Goal: Information Seeking & Learning: Check status

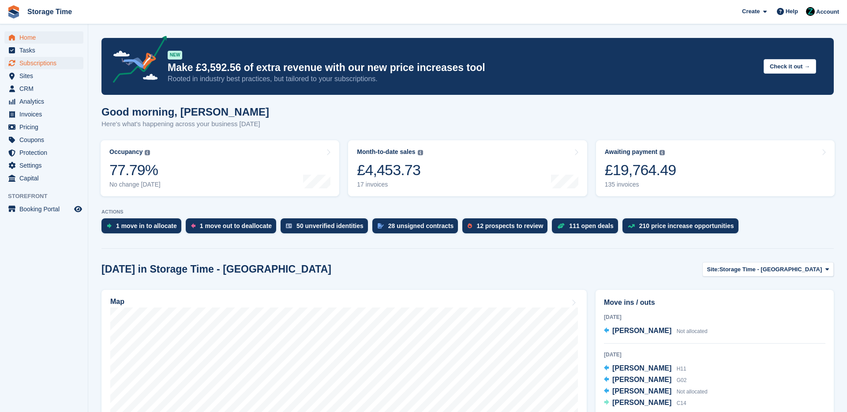
click at [53, 64] on span "Subscriptions" at bounding box center [45, 63] width 53 height 12
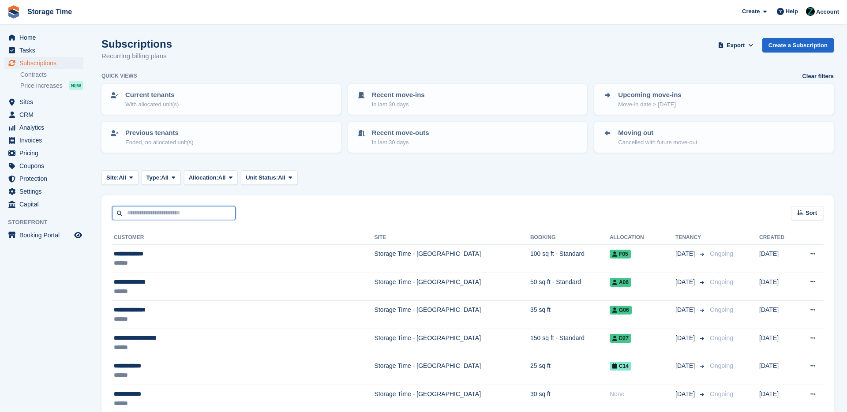
click at [169, 214] on input "text" at bounding box center [174, 213] width 124 height 15
type input "*****"
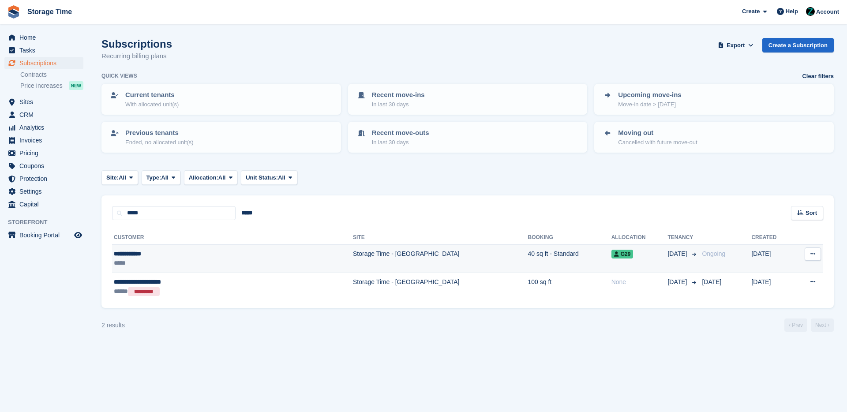
click at [186, 262] on div "*****" at bounding box center [186, 263] width 145 height 9
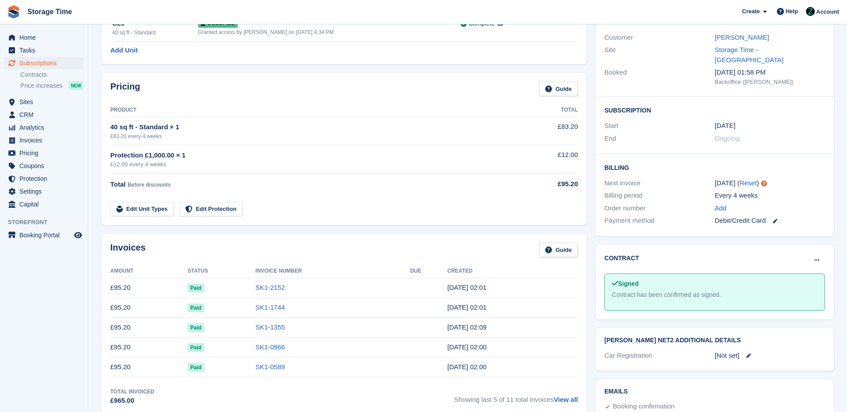
scroll to position [89, 0]
click at [276, 309] on link "SK1-1744" at bounding box center [270, 308] width 30 height 8
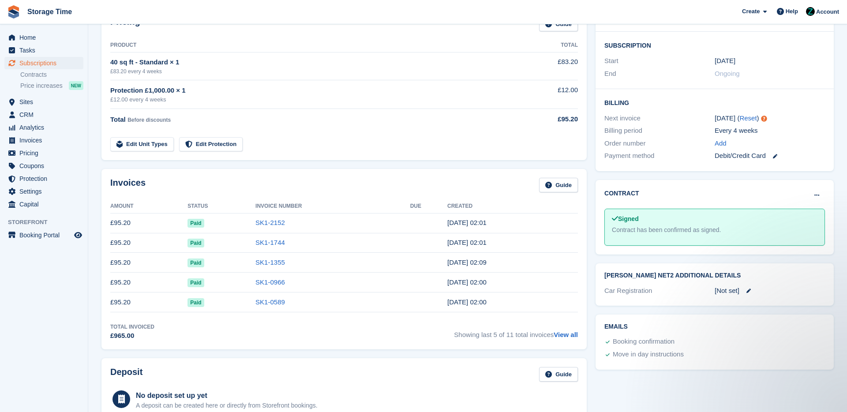
scroll to position [155, 0]
click at [271, 265] on link "SK1-1355" at bounding box center [270, 262] width 30 height 8
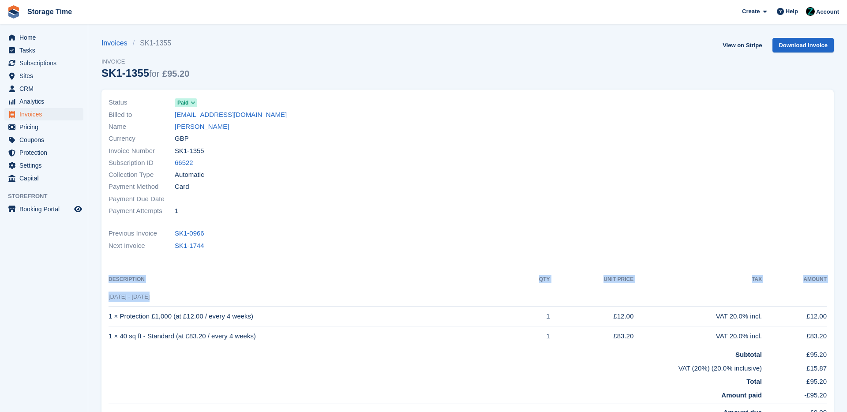
drag, startPoint x: 107, startPoint y: 298, endPoint x: 175, endPoint y: 298, distance: 67.9
click at [175, 298] on div "Status Paid Billed to mr_anvari@hotmail.co.uk Name Arian Anvari Currency GBP In…" at bounding box center [467, 256] width 732 height 333
click at [175, 298] on td "1 Aug - 29 Aug" at bounding box center [468, 297] width 718 height 20
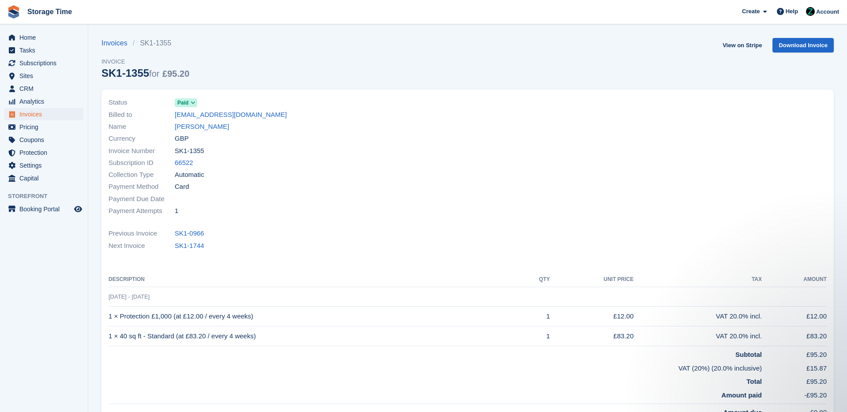
scroll to position [155, 0]
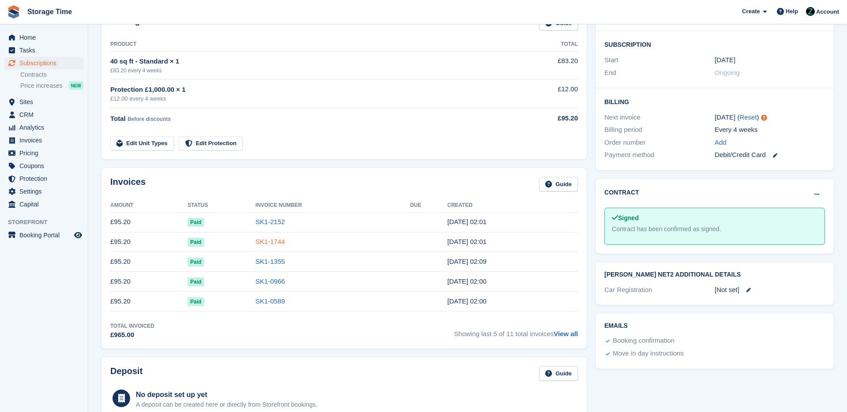
click at [272, 242] on link "SK1-1744" at bounding box center [270, 242] width 30 height 8
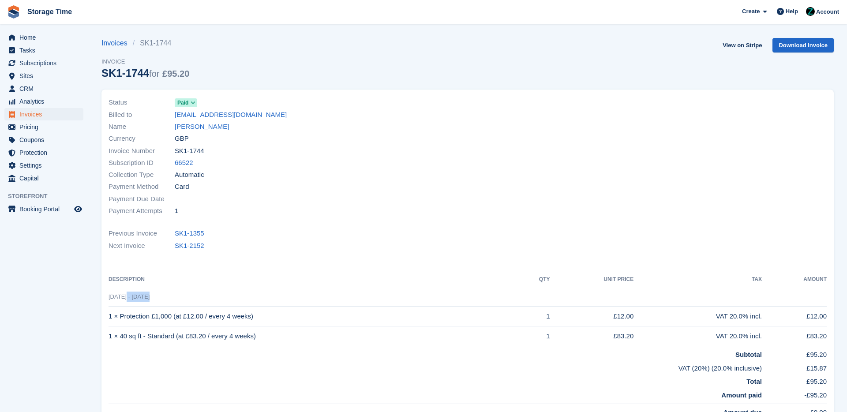
drag, startPoint x: 129, startPoint y: 298, endPoint x: 163, endPoint y: 298, distance: 34.0
click at [163, 298] on td "29 Aug - 26 Sep" at bounding box center [468, 297] width 718 height 20
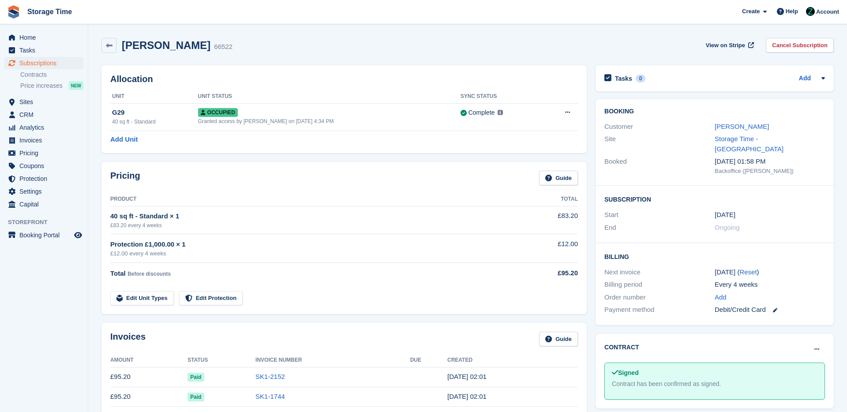
scroll to position [155, 0]
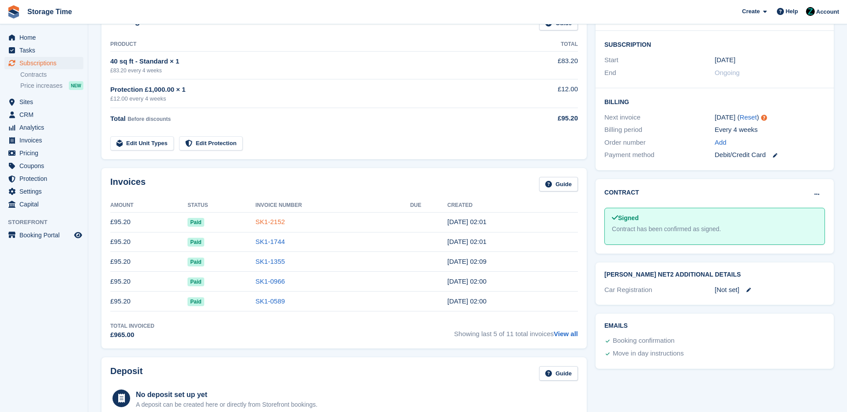
click at [275, 219] on link "SK1-2152" at bounding box center [270, 222] width 30 height 8
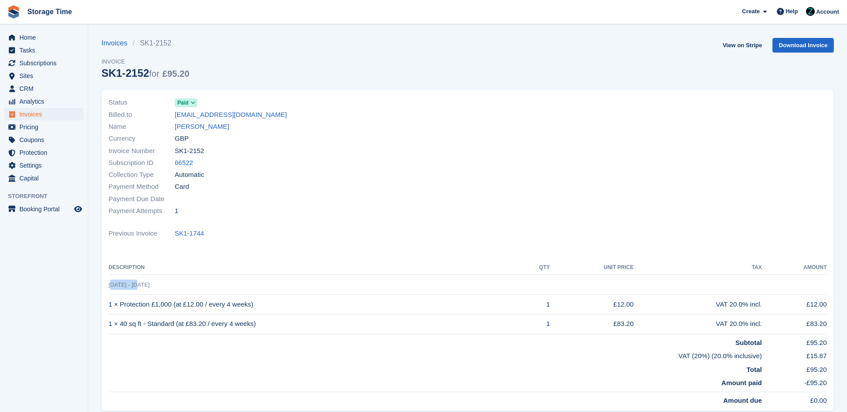
drag, startPoint x: 113, startPoint y: 281, endPoint x: 155, endPoint y: 282, distance: 41.5
click at [141, 282] on td "26 Sep - 24 Oct" at bounding box center [468, 285] width 718 height 20
click at [161, 283] on td "26 Sep - 24 Oct" at bounding box center [468, 285] width 718 height 20
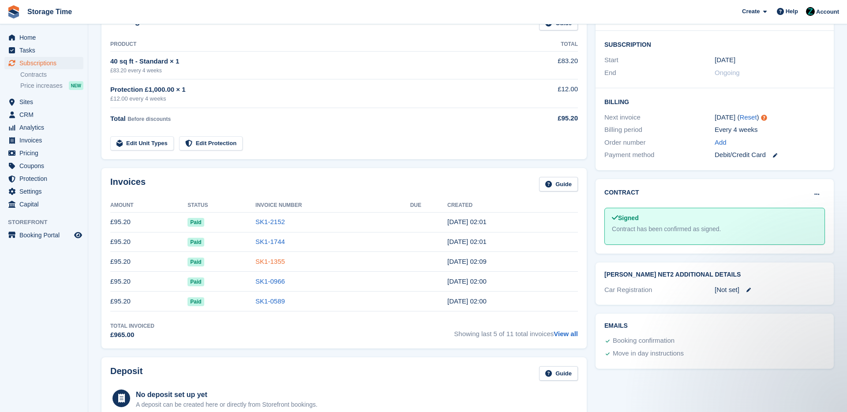
click at [273, 260] on link "SK1-1355" at bounding box center [270, 262] width 30 height 8
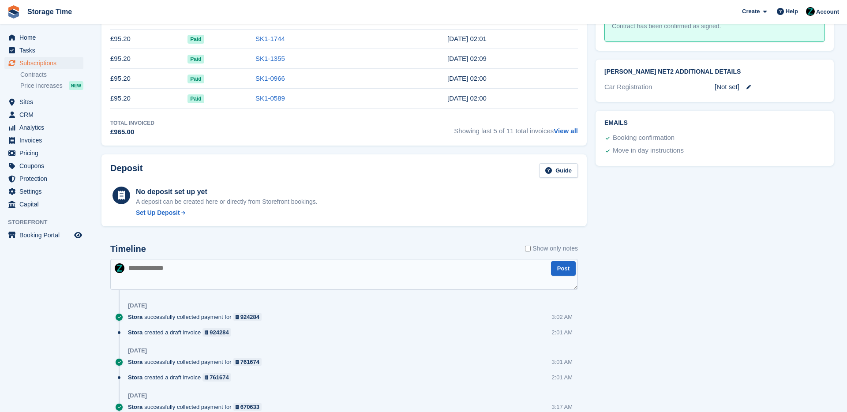
scroll to position [441, 0]
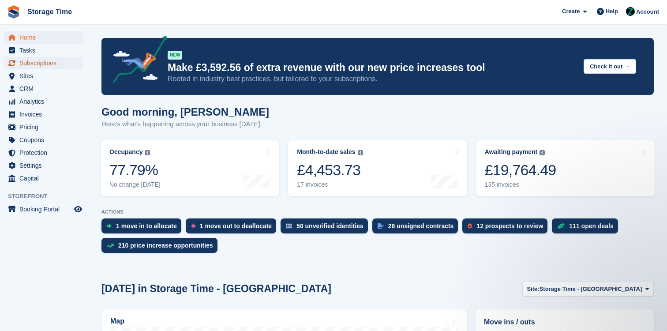
click at [31, 60] on span "Subscriptions" at bounding box center [45, 63] width 53 height 12
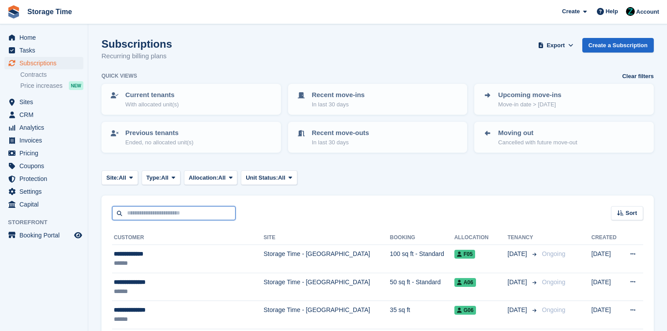
click at [141, 206] on input "text" at bounding box center [174, 213] width 124 height 15
type input "*******"
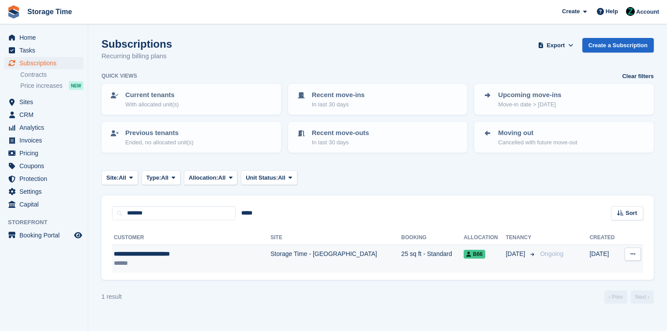
click at [170, 257] on div "**********" at bounding box center [178, 253] width 128 height 9
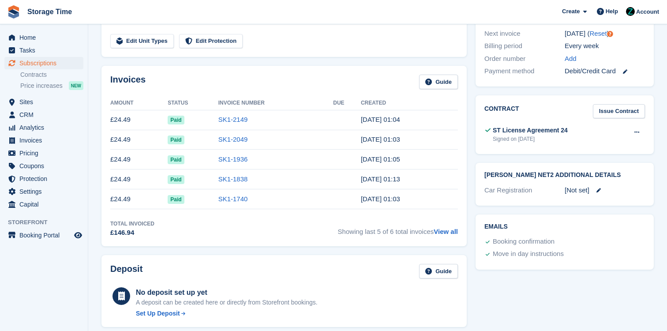
scroll to position [272, 0]
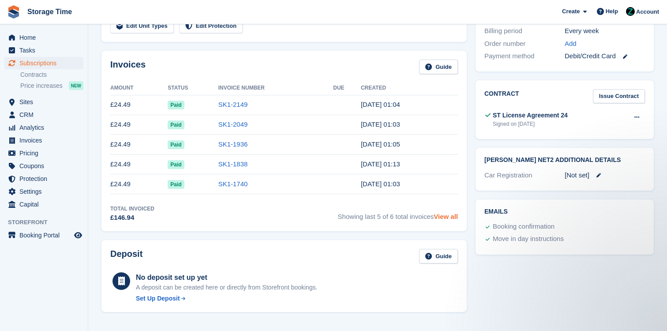
click at [444, 215] on link "View all" at bounding box center [446, 217] width 24 height 8
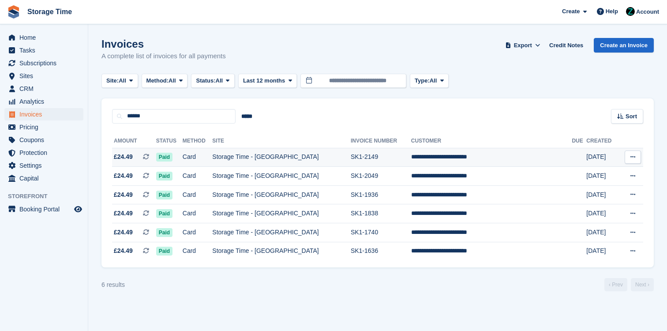
click at [377, 164] on td "SK1-2149" at bounding box center [381, 157] width 60 height 19
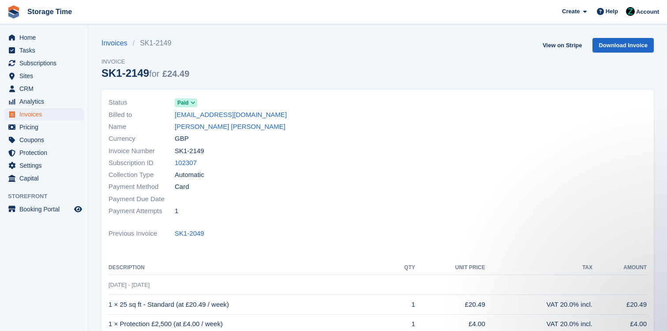
click at [303, 110] on div "Billed to sabrinachantallawrence@gmail.com" at bounding box center [241, 115] width 264 height 12
click at [36, 33] on span "Home" at bounding box center [45, 37] width 53 height 12
